Goal: Find contact information: Find contact information

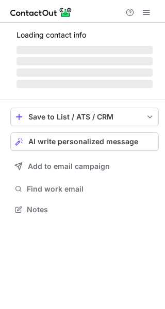
scroll to position [5, 5]
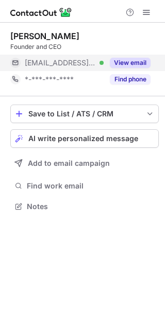
click at [142, 62] on button "View email" at bounding box center [130, 63] width 41 height 10
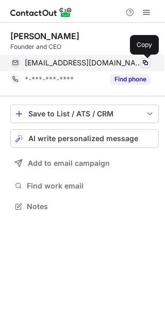
click at [144, 64] on span at bounding box center [145, 63] width 8 height 8
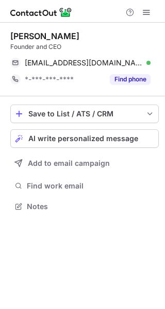
scroll to position [199, 165]
